Goal: Information Seeking & Learning: Learn about a topic

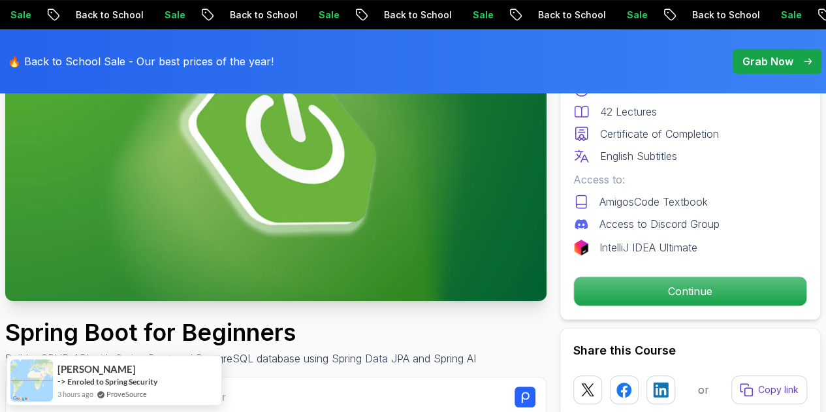
scroll to position [196, 0]
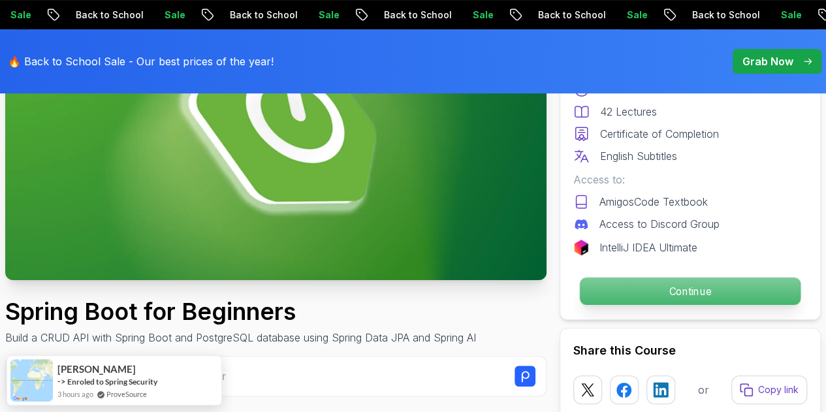
click at [673, 285] on p "Continue" at bounding box center [690, 291] width 221 height 27
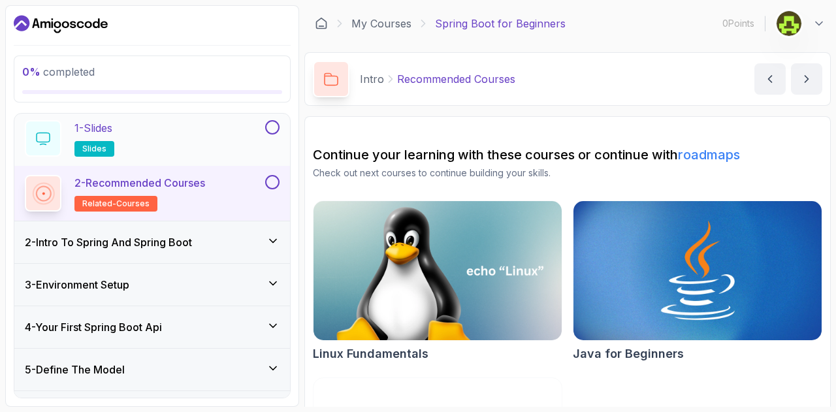
scroll to position [65, 0]
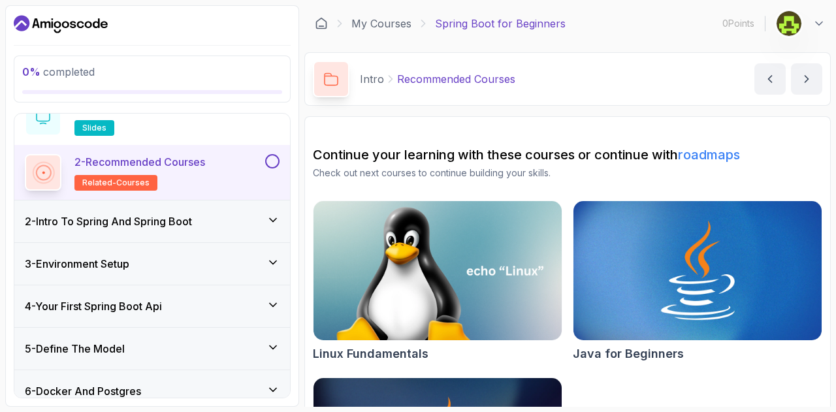
click at [174, 220] on h3 "2 - Intro To Spring And Spring Boot" at bounding box center [108, 222] width 167 height 16
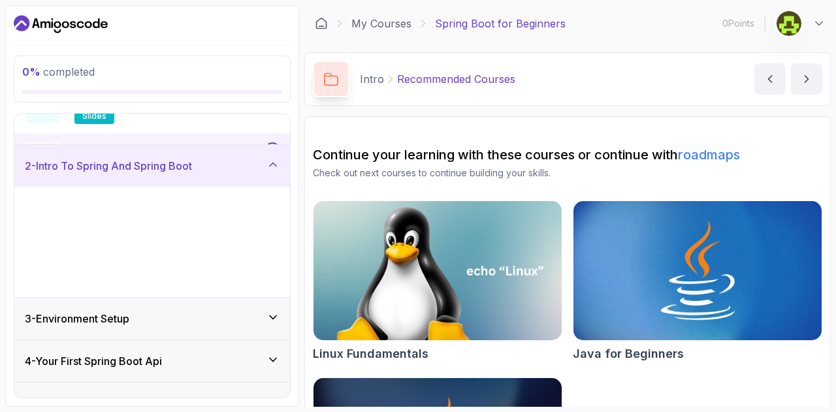
scroll to position [50, 0]
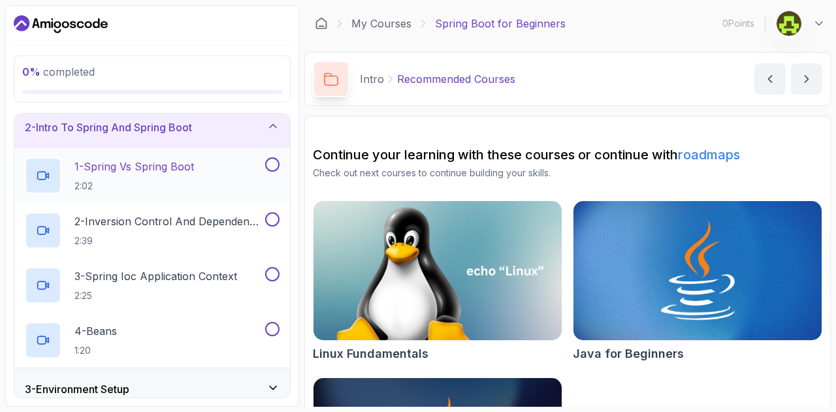
click at [131, 153] on div "1 - Spring Vs Spring Boot 2:02" at bounding box center [152, 175] width 276 height 55
click at [77, 180] on p "2:02" at bounding box center [134, 186] width 120 height 13
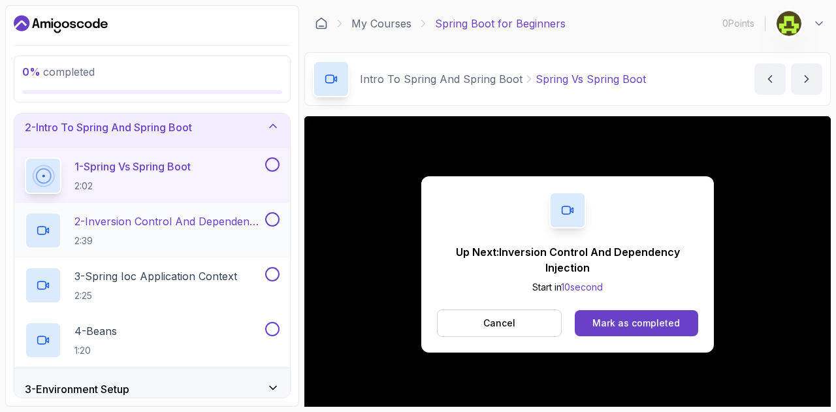
click at [180, 240] on p "2:39" at bounding box center [168, 240] width 188 height 13
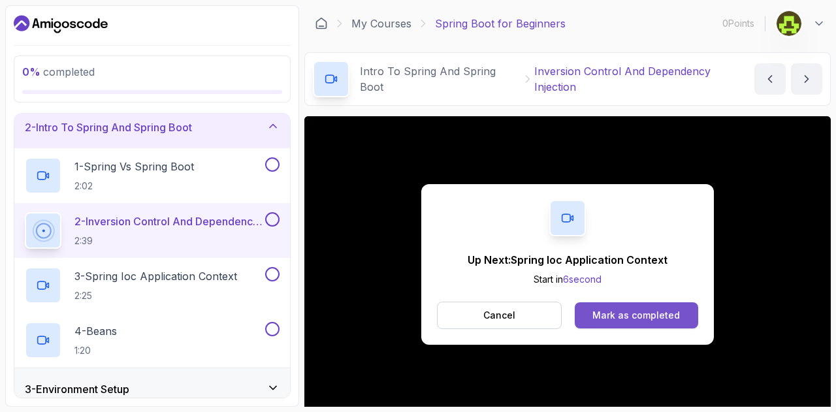
click at [611, 314] on div "Mark as completed" at bounding box center [636, 315] width 88 height 13
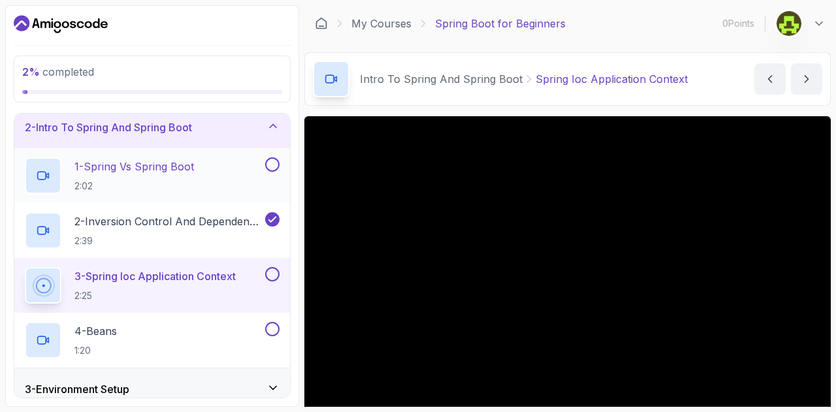
click at [274, 166] on button at bounding box center [272, 164] width 14 height 14
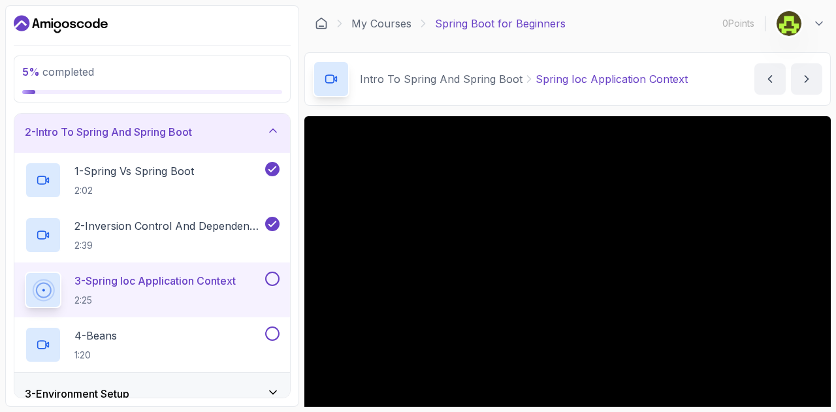
scroll to position [65, 0]
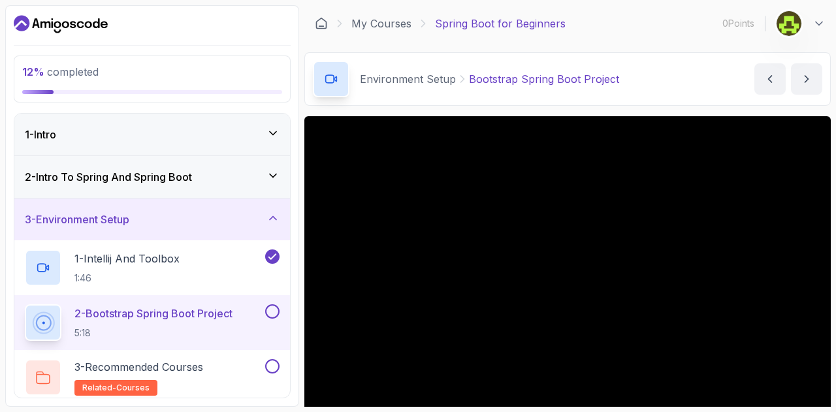
scroll to position [65, 0]
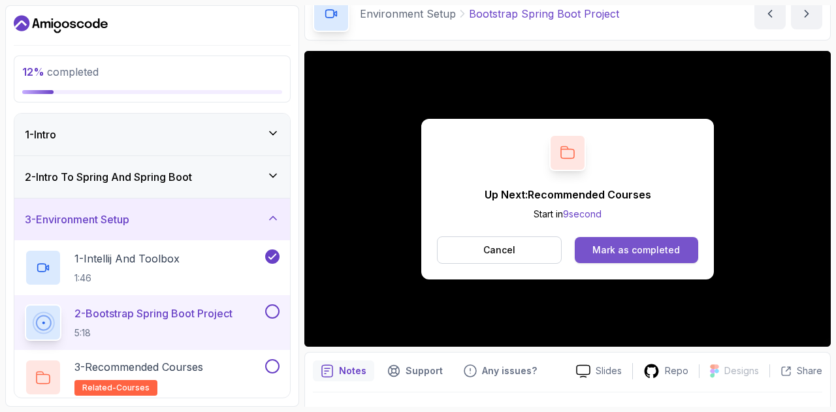
click at [635, 247] on div "Mark as completed" at bounding box center [636, 250] width 88 height 13
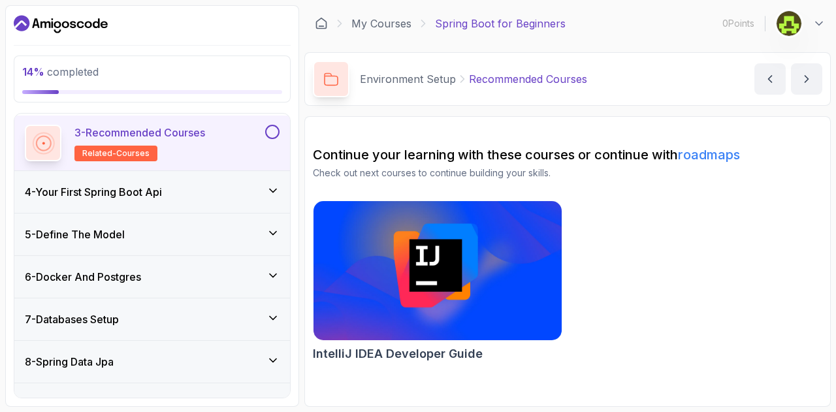
scroll to position [261, 0]
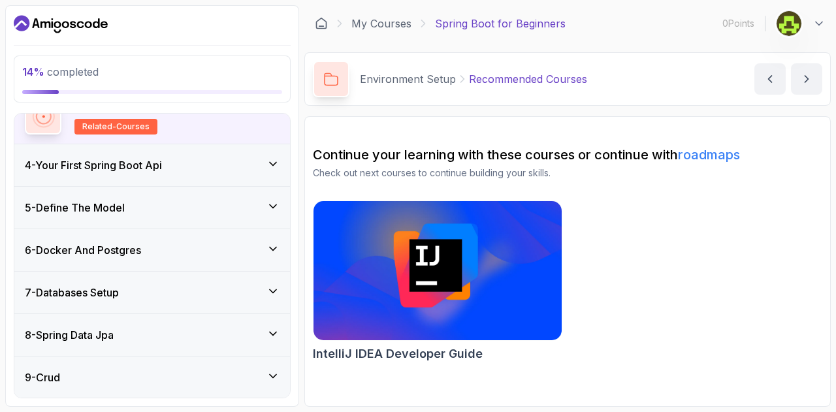
click at [274, 238] on div "6 - Docker And Postgres" at bounding box center [152, 250] width 276 height 42
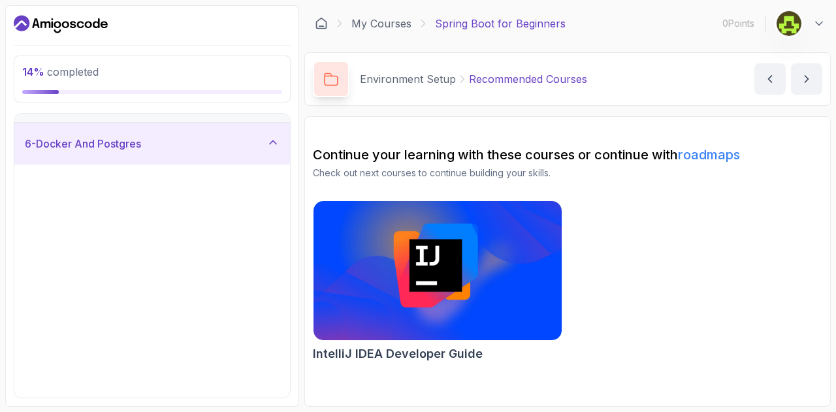
scroll to position [221, 0]
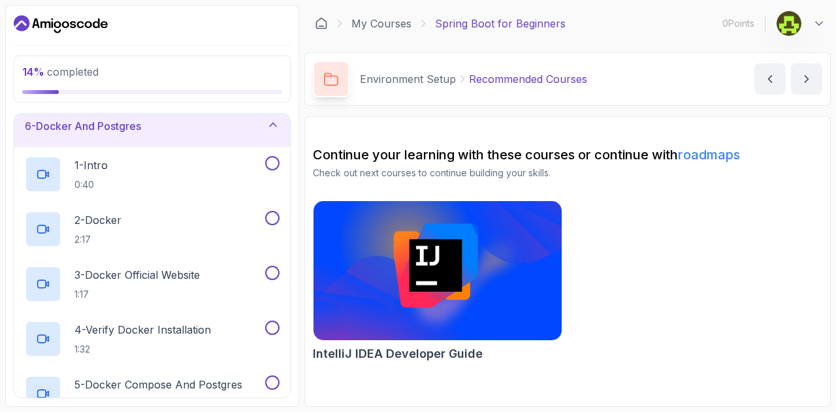
click at [275, 127] on icon at bounding box center [272, 124] width 13 height 13
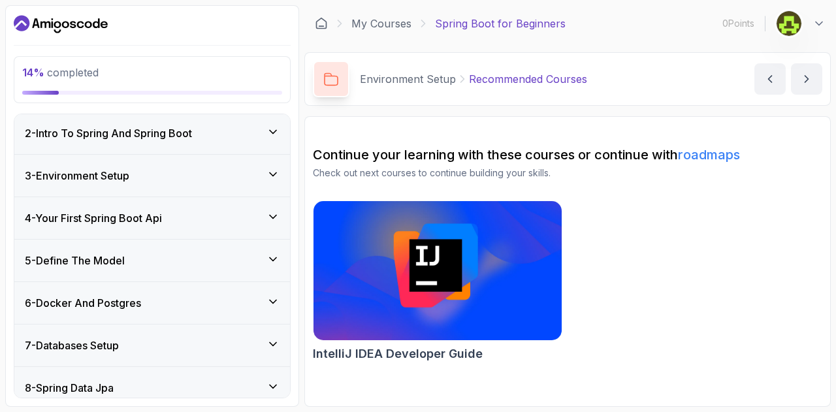
scroll to position [0, 0]
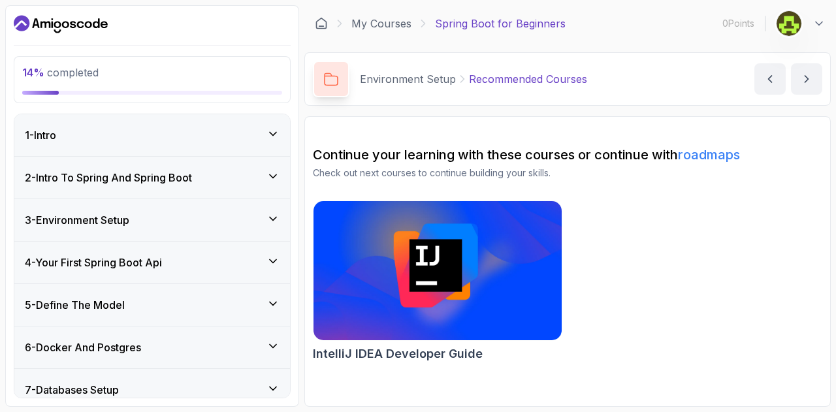
click at [266, 212] on icon at bounding box center [272, 218] width 13 height 13
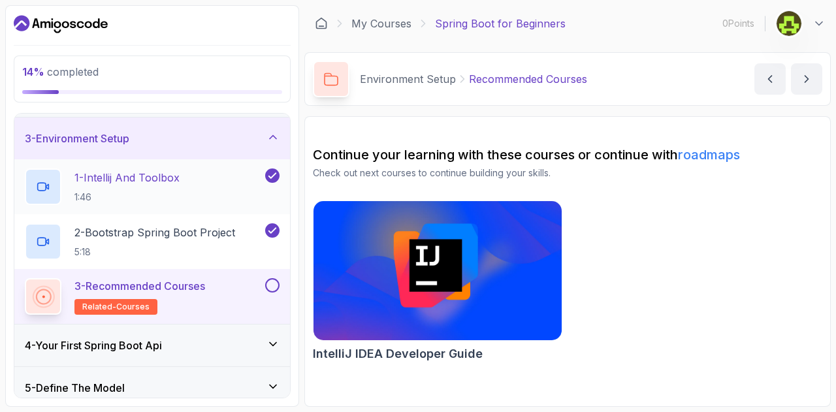
scroll to position [131, 0]
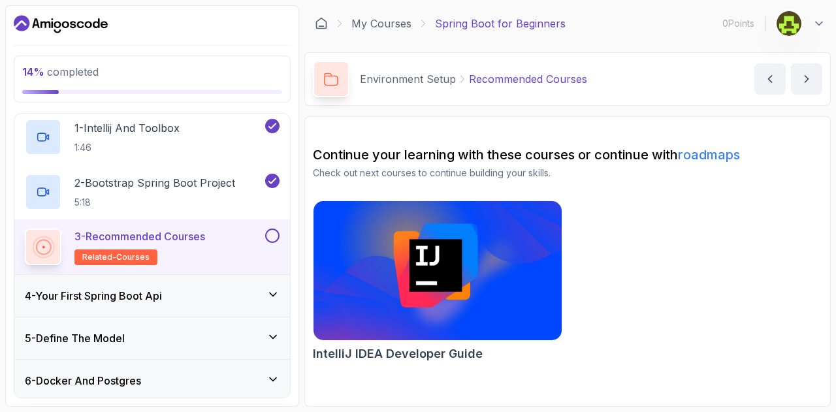
click at [266, 240] on div at bounding box center [271, 236] width 17 height 14
click at [170, 265] on div "3 - Recommended Courses related-courses" at bounding box center [152, 246] width 276 height 55
click at [132, 259] on span "related-courses" at bounding box center [115, 257] width 67 height 10
click at [183, 283] on div "4 - Your First Spring Boot Api" at bounding box center [152, 296] width 276 height 42
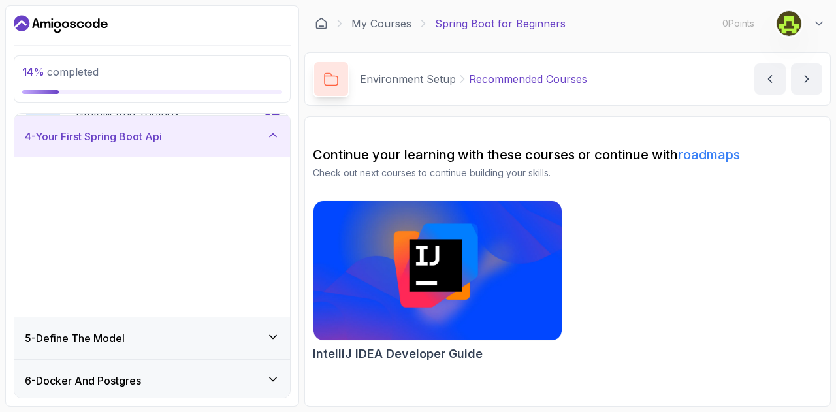
scroll to position [129, 0]
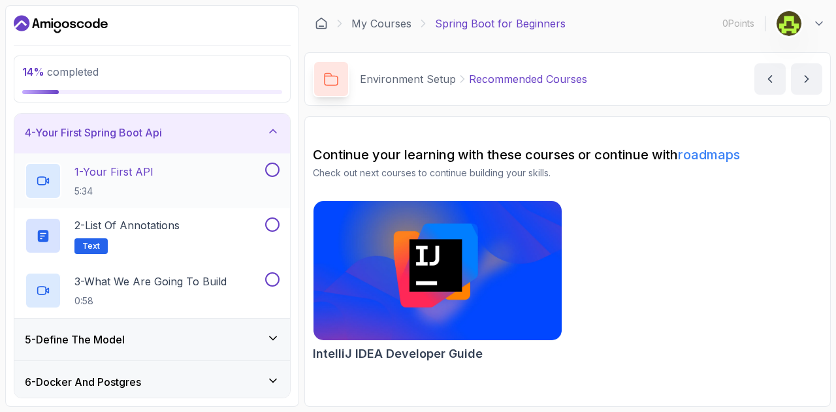
click at [148, 185] on p "5:34" at bounding box center [113, 191] width 79 height 13
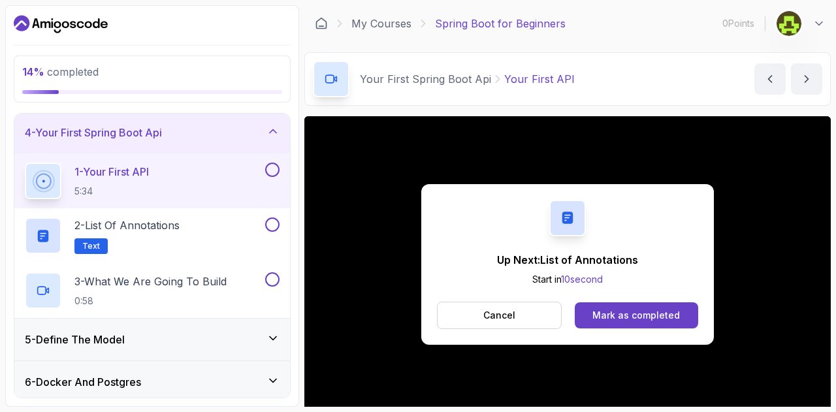
click at [612, 311] on div "Mark as completed" at bounding box center [636, 315] width 88 height 13
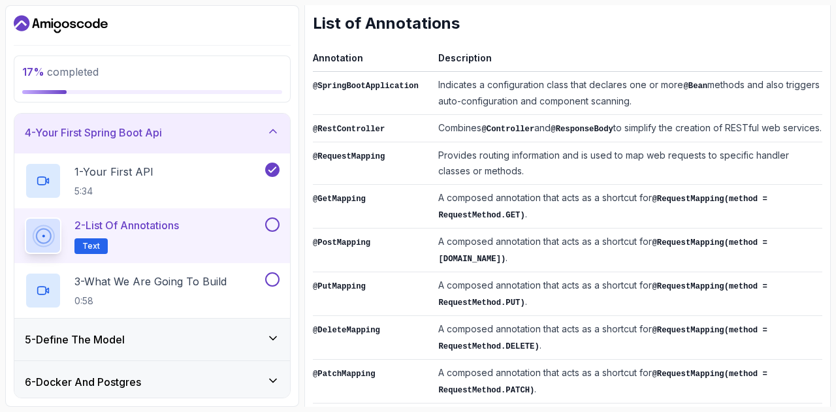
scroll to position [392, 0]
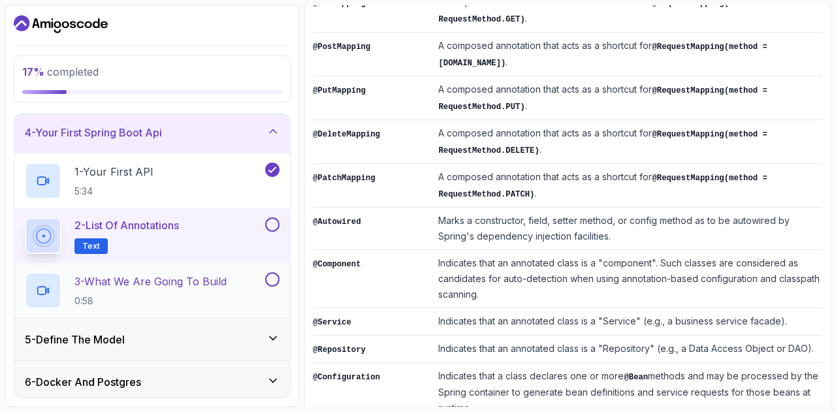
click at [277, 278] on button at bounding box center [272, 279] width 14 height 14
click at [272, 227] on button at bounding box center [272, 224] width 14 height 14
click at [212, 287] on p "3 - What We Are Going To Build" at bounding box center [150, 282] width 152 height 16
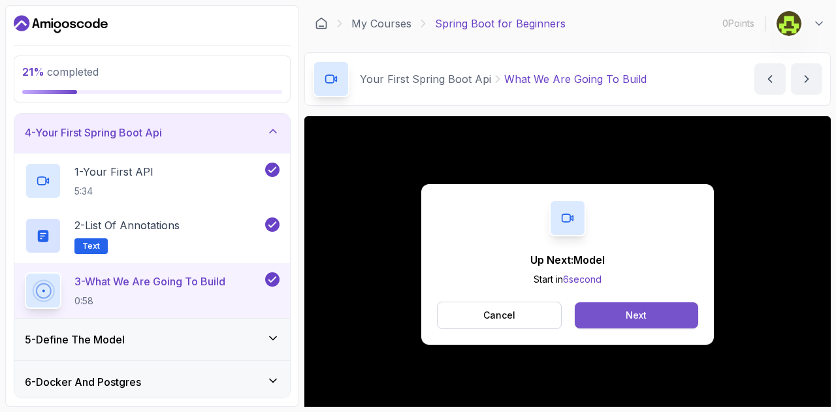
click at [599, 317] on button "Next" at bounding box center [636, 315] width 123 height 26
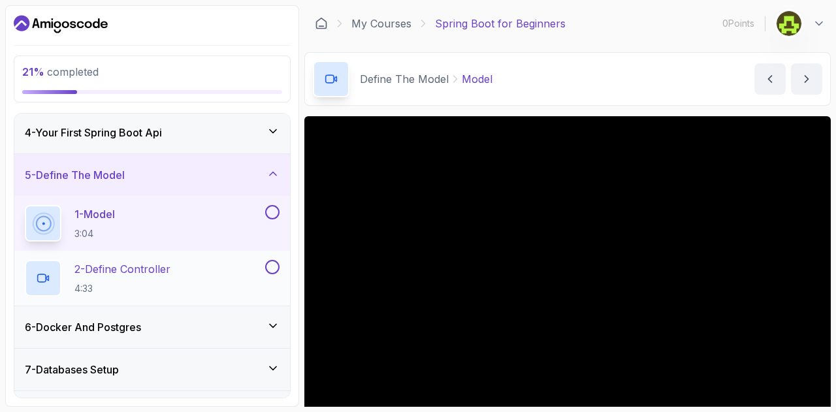
click at [104, 279] on h2 "2 - Define Controller 4:33" at bounding box center [122, 278] width 96 height 34
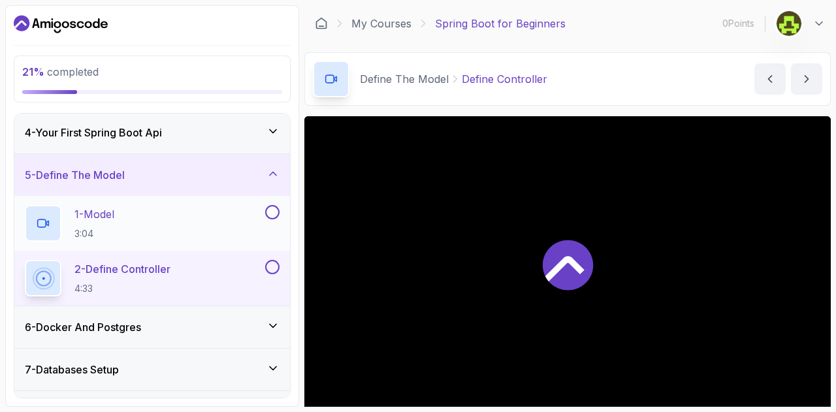
click at [264, 210] on div at bounding box center [271, 212] width 17 height 14
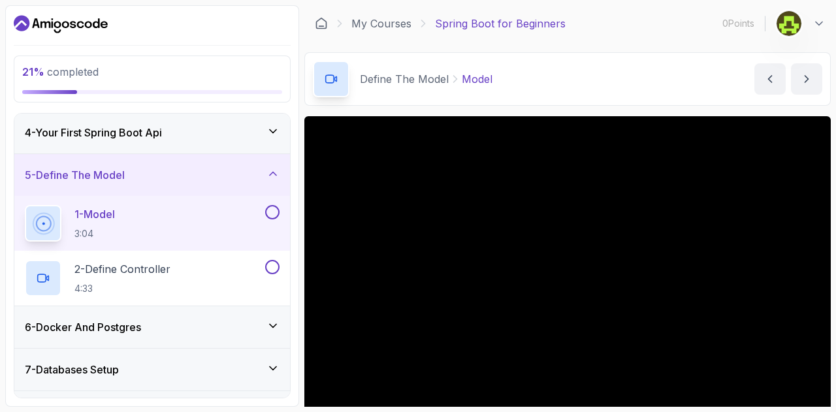
click at [271, 210] on button at bounding box center [272, 212] width 14 height 14
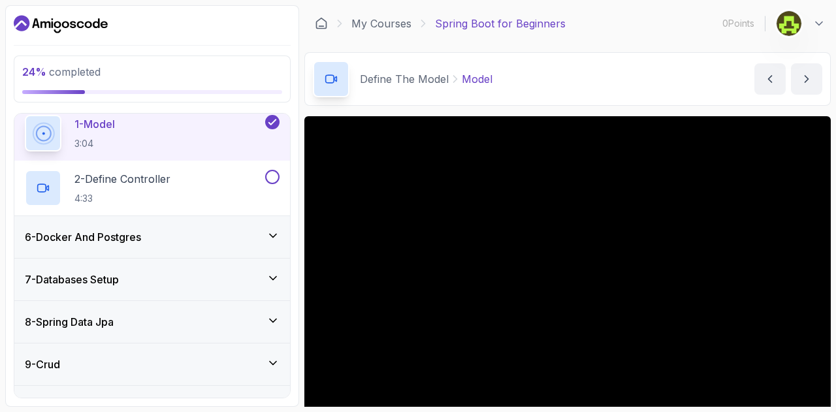
scroll to position [222, 0]
